Goal: Information Seeking & Learning: Learn about a topic

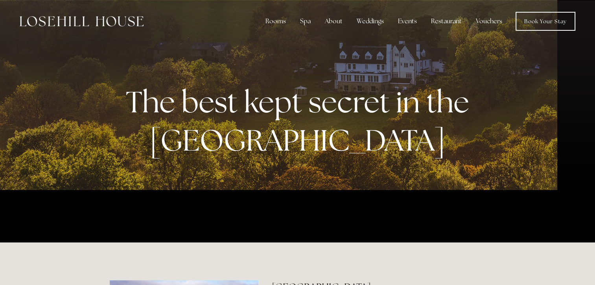
click at [504, 31] on link "Rooms" at bounding box center [520, 35] width 32 height 9
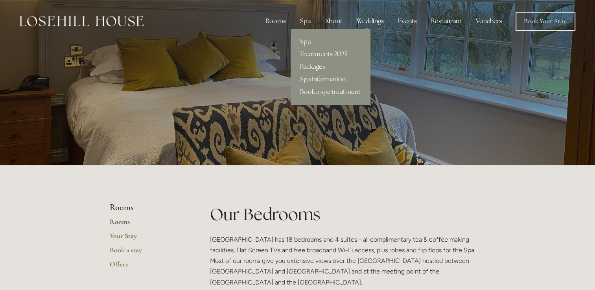
click at [315, 65] on link "Packages" at bounding box center [330, 67] width 79 height 13
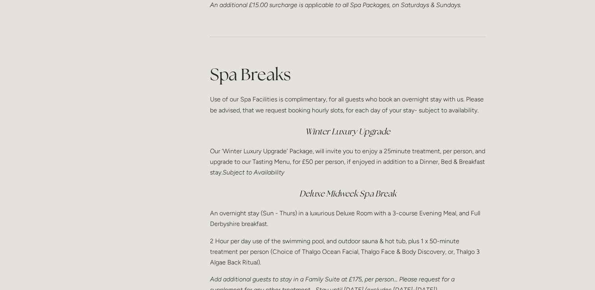
scroll to position [1023, 0]
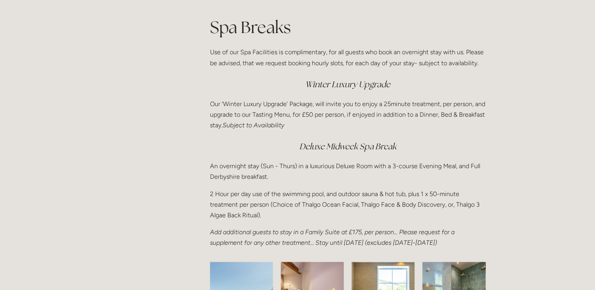
click at [319, 148] on em "Deluxe Midweek Spa Break" at bounding box center [347, 146] width 97 height 11
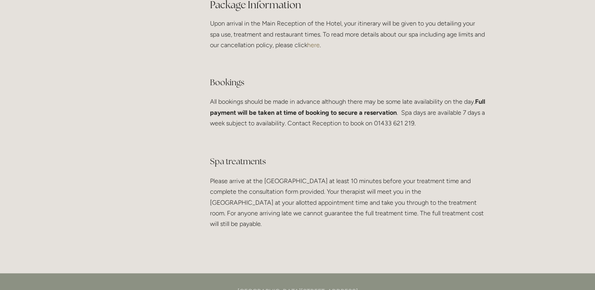
scroll to position [0, 0]
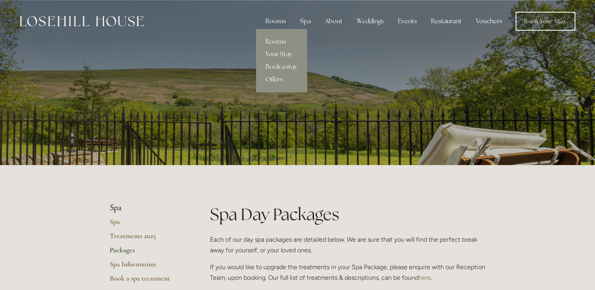
click at [280, 43] on link "Rooms" at bounding box center [281, 41] width 51 height 13
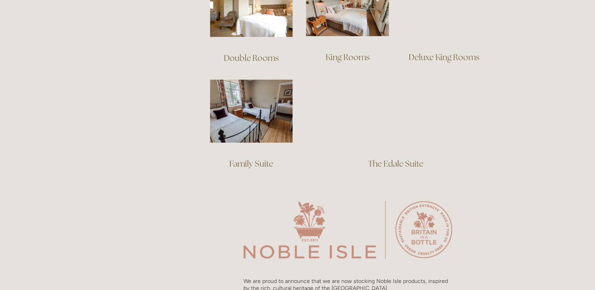
scroll to position [551, 0]
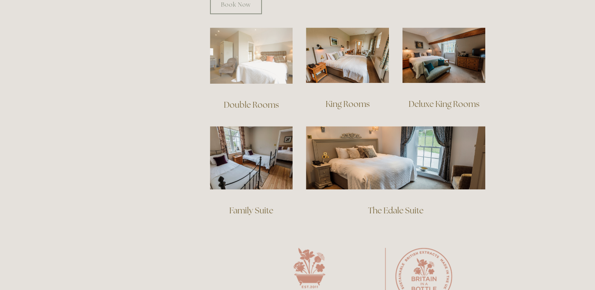
click at [257, 55] on img at bounding box center [251, 56] width 83 height 56
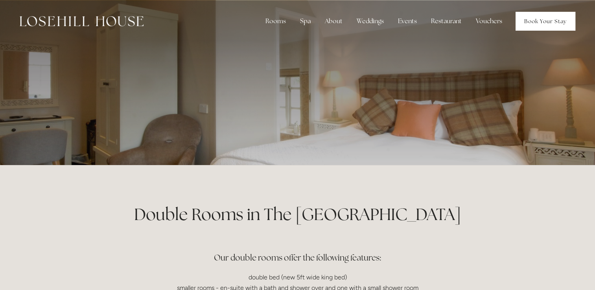
click at [541, 24] on link "Book Your Stay" at bounding box center [546, 21] width 60 height 19
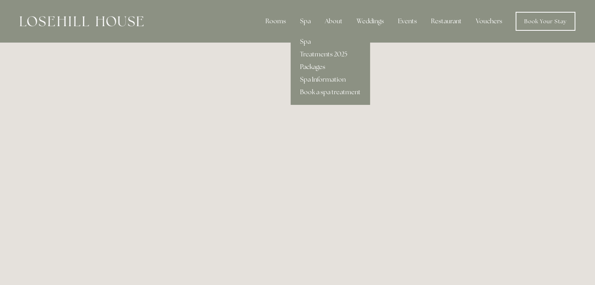
click at [319, 64] on link "Packages" at bounding box center [330, 67] width 79 height 13
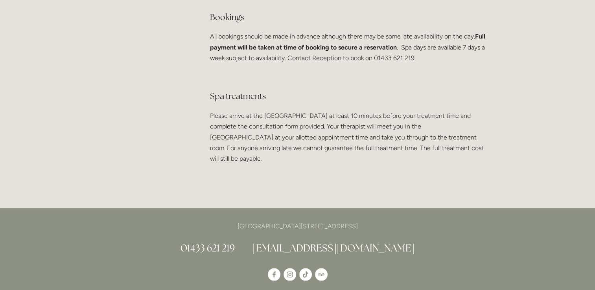
scroll to position [1417, 0]
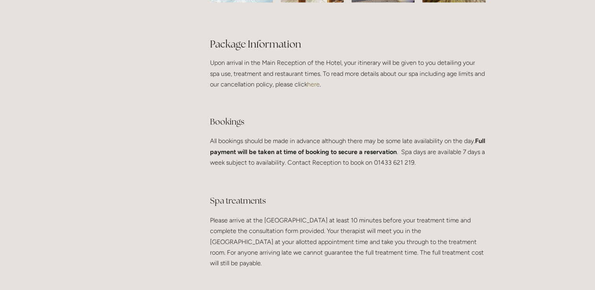
drag, startPoint x: 595, startPoint y: 214, endPoint x: 555, endPoint y: 79, distance: 140.7
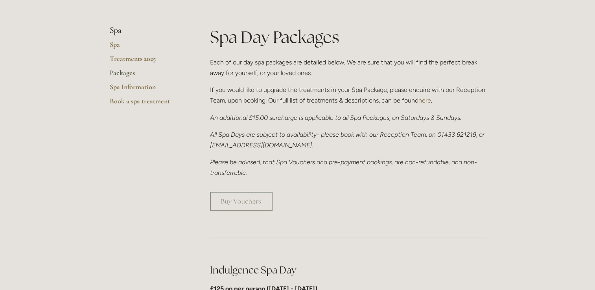
scroll to position [0, 0]
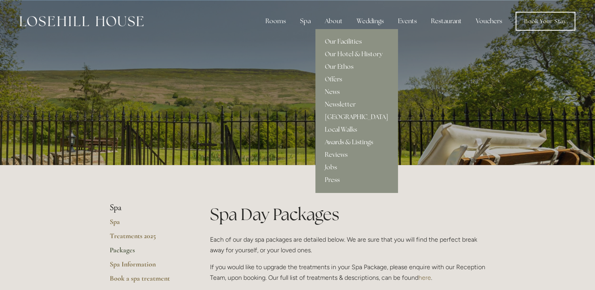
click at [349, 42] on link "Our Facilities" at bounding box center [357, 41] width 82 height 13
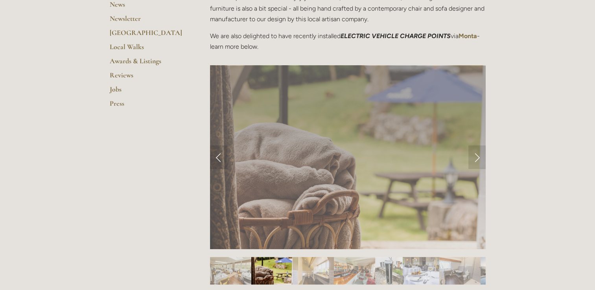
scroll to position [275, 0]
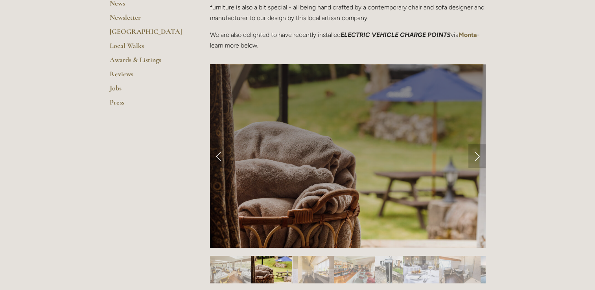
click at [475, 155] on link "Next Slide" at bounding box center [477, 156] width 17 height 24
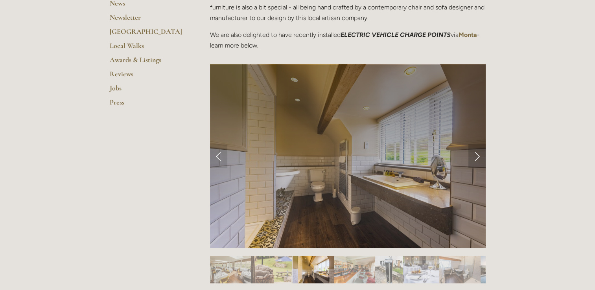
click at [475, 155] on link "Next Slide" at bounding box center [477, 156] width 17 height 24
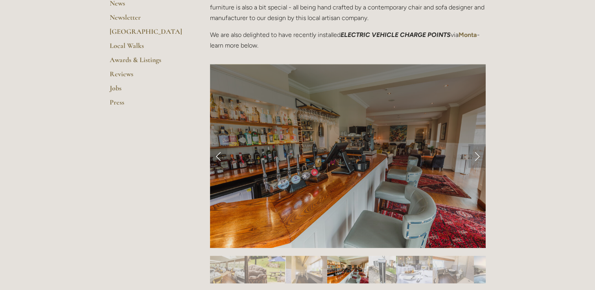
click at [475, 155] on link "Next Slide" at bounding box center [477, 156] width 17 height 24
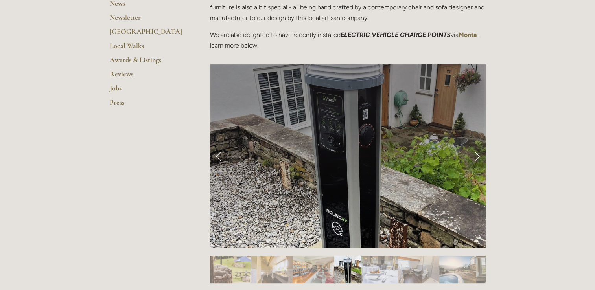
click at [475, 155] on link "Next Slide" at bounding box center [477, 156] width 17 height 24
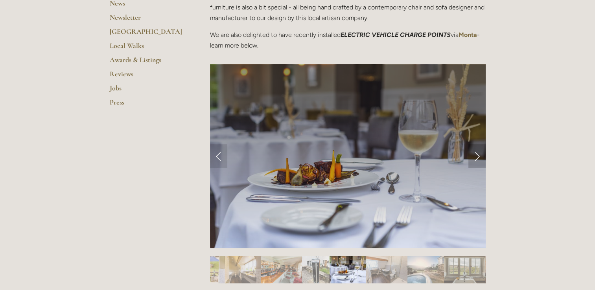
click at [475, 155] on link "Next Slide" at bounding box center [477, 156] width 17 height 24
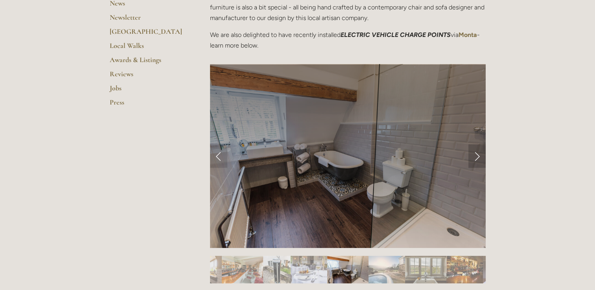
click at [477, 157] on link "Next Slide" at bounding box center [477, 156] width 17 height 24
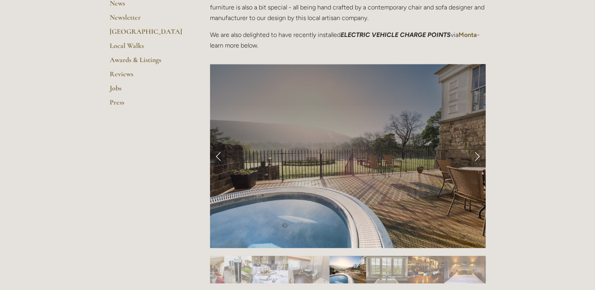
click at [477, 157] on link "Next Slide" at bounding box center [477, 156] width 17 height 24
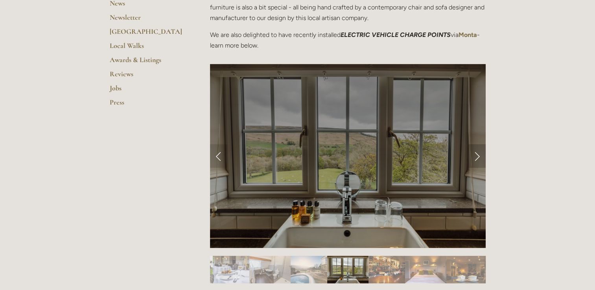
click at [477, 157] on link "Next Slide" at bounding box center [477, 156] width 17 height 24
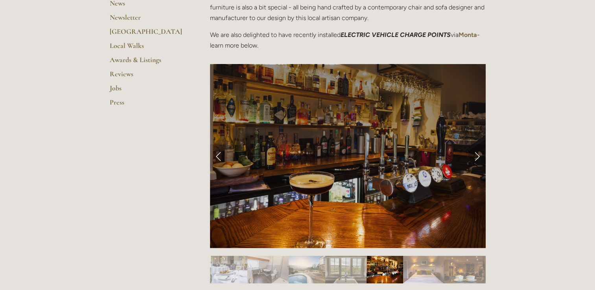
click at [477, 153] on link "Next Slide" at bounding box center [477, 156] width 17 height 24
click at [477, 159] on link "Next Slide" at bounding box center [477, 156] width 17 height 24
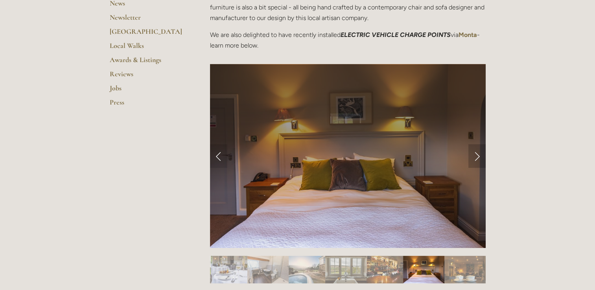
click at [477, 159] on link "Next Slide" at bounding box center [477, 156] width 17 height 24
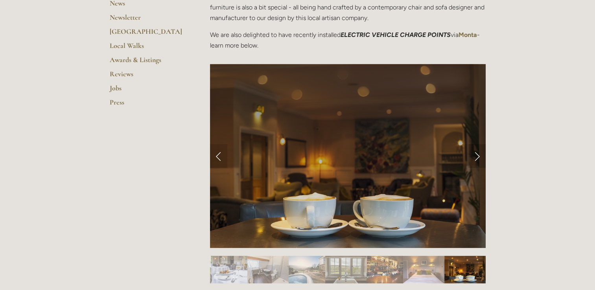
click at [477, 159] on link "Next Slide" at bounding box center [477, 156] width 17 height 24
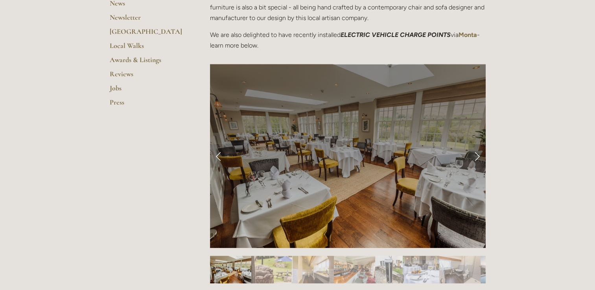
click at [477, 159] on link "Next Slide" at bounding box center [477, 156] width 17 height 24
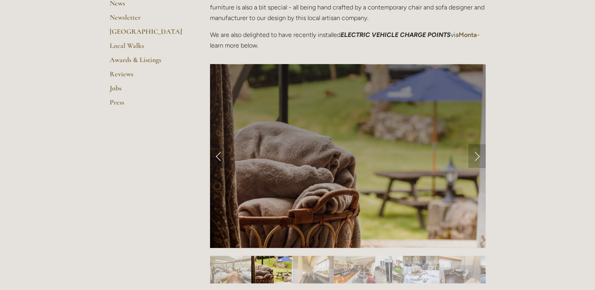
click at [477, 159] on link "Next Slide" at bounding box center [477, 156] width 17 height 24
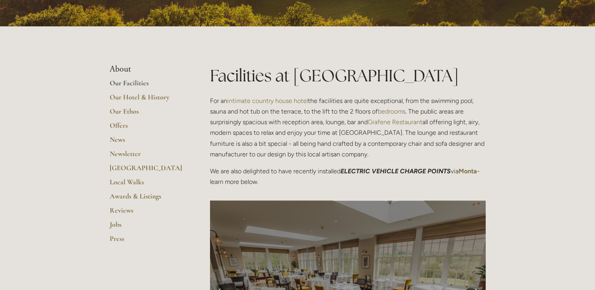
scroll to position [157, 0]
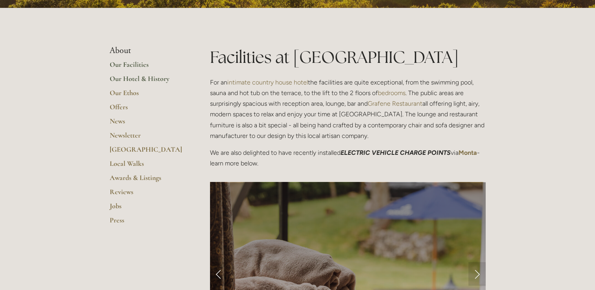
click at [133, 80] on link "Our Hotel & History" at bounding box center [147, 81] width 75 height 14
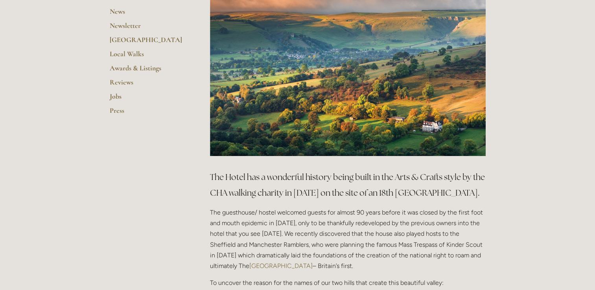
scroll to position [275, 0]
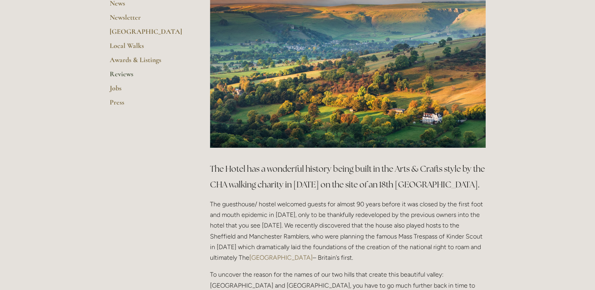
click at [123, 77] on link "Reviews" at bounding box center [147, 77] width 75 height 14
